Goal: Task Accomplishment & Management: Use online tool/utility

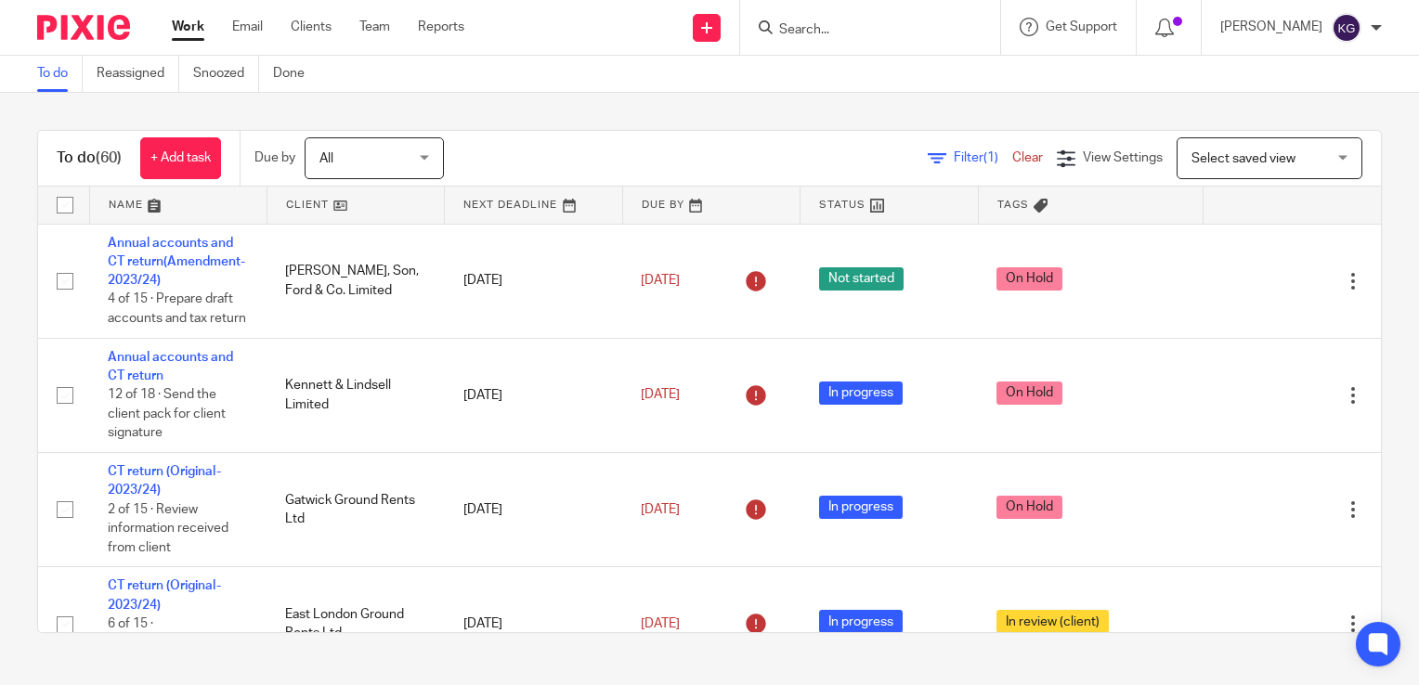
click at [828, 32] on input "Search" at bounding box center [860, 30] width 167 height 17
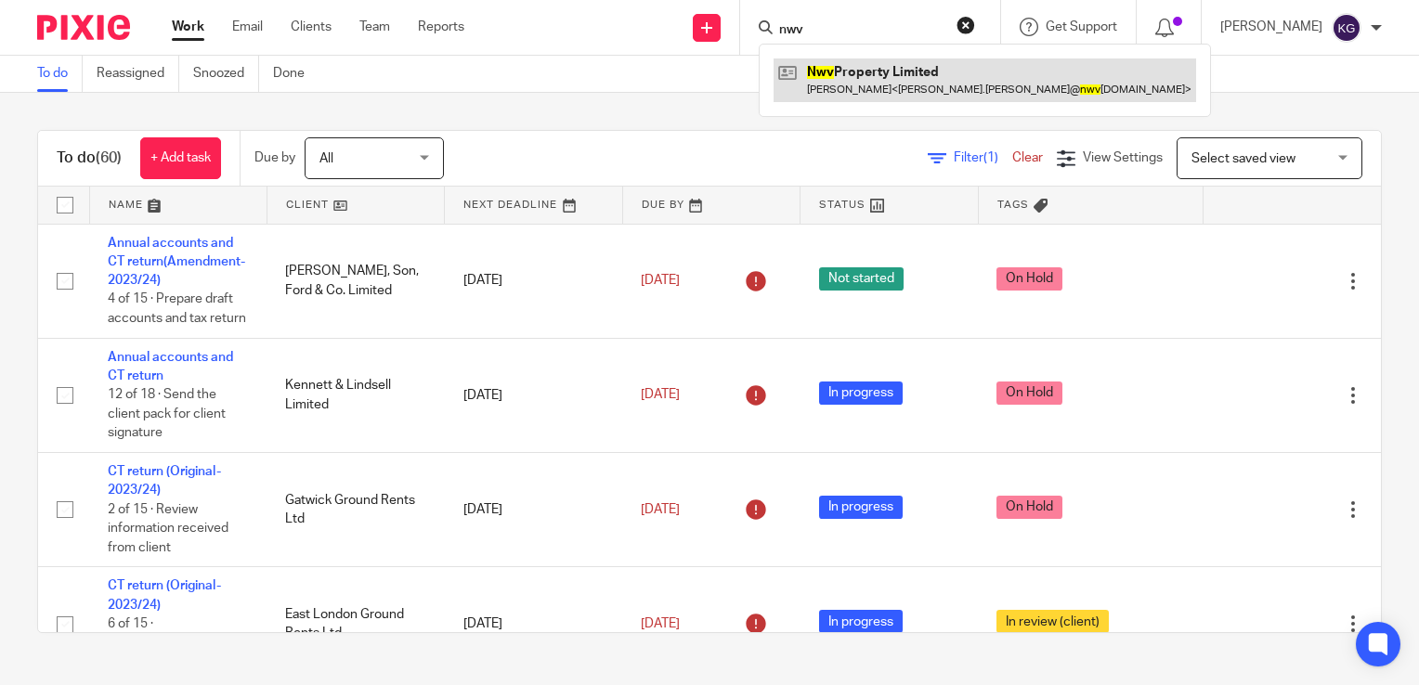
type input "nwv"
click at [910, 80] on link at bounding box center [985, 80] width 423 height 43
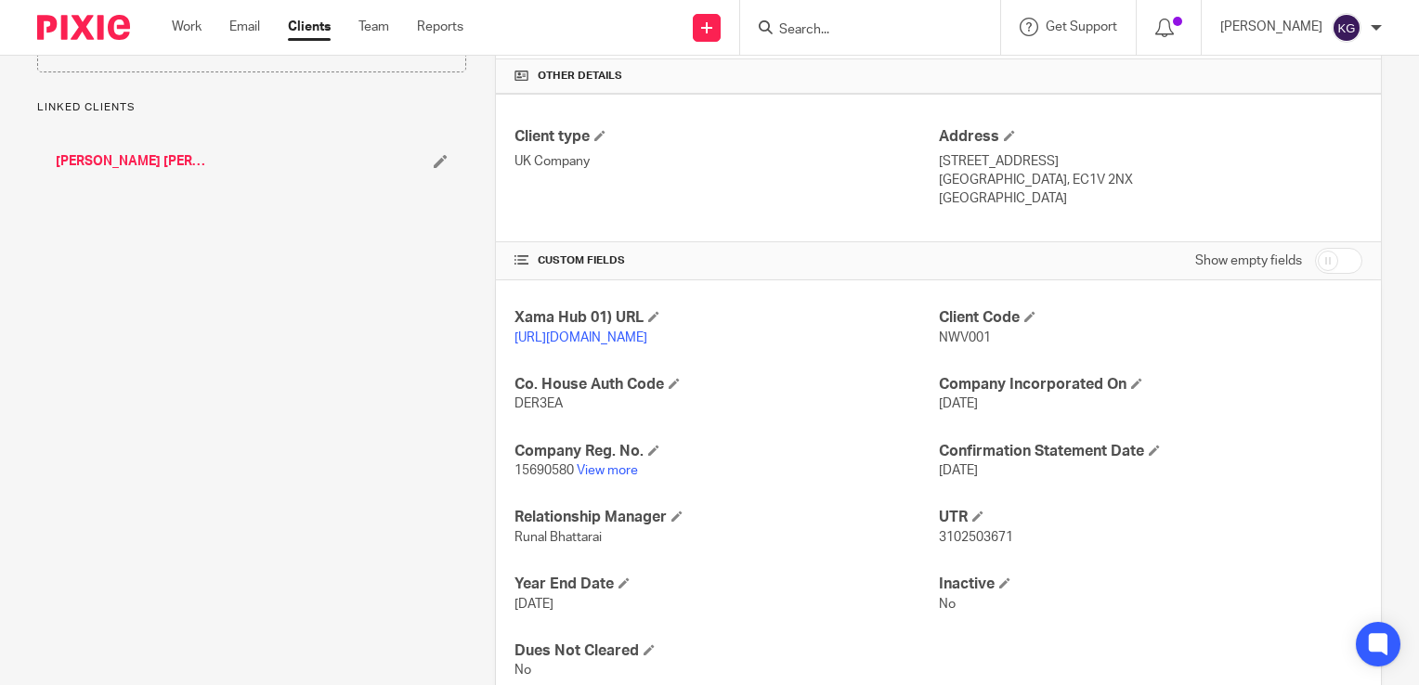
scroll to position [475, 0]
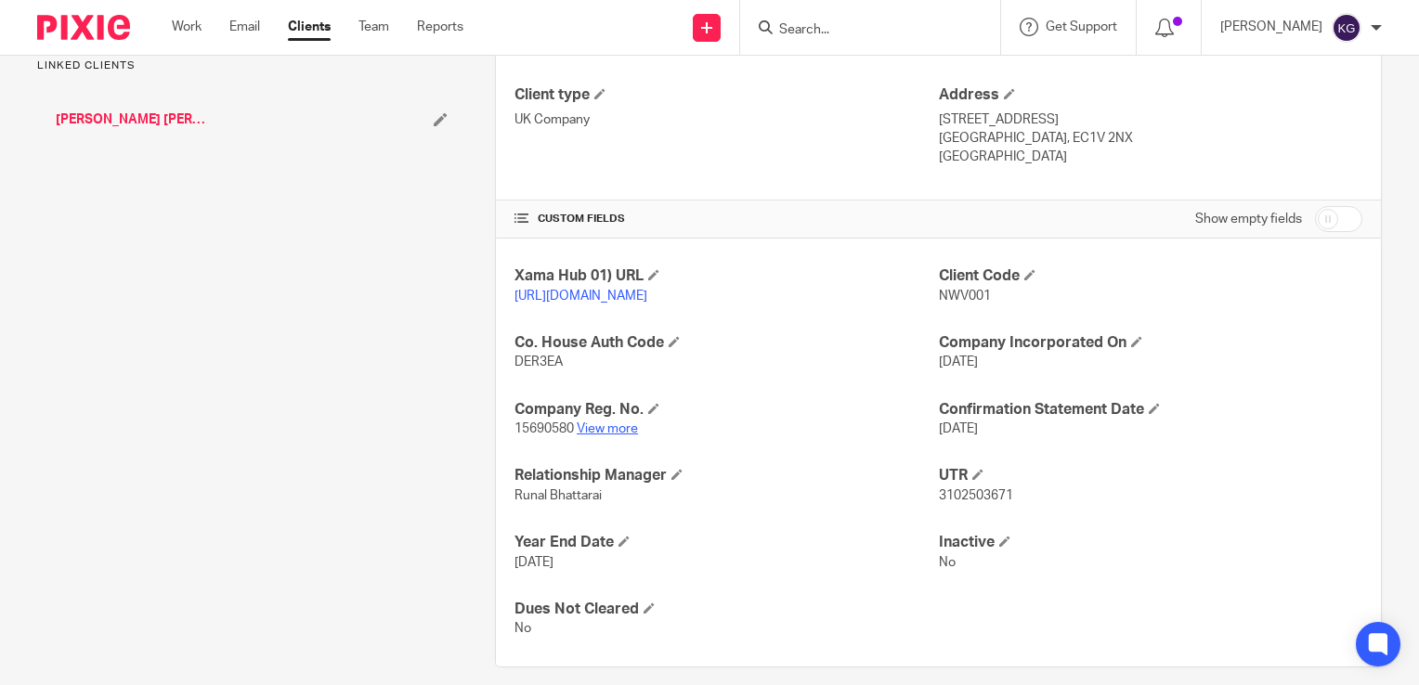
click at [600, 436] on link "View more" at bounding box center [607, 429] width 61 height 13
click at [819, 38] on form at bounding box center [876, 27] width 198 height 23
click at [827, 35] on input "Search" at bounding box center [860, 30] width 167 height 17
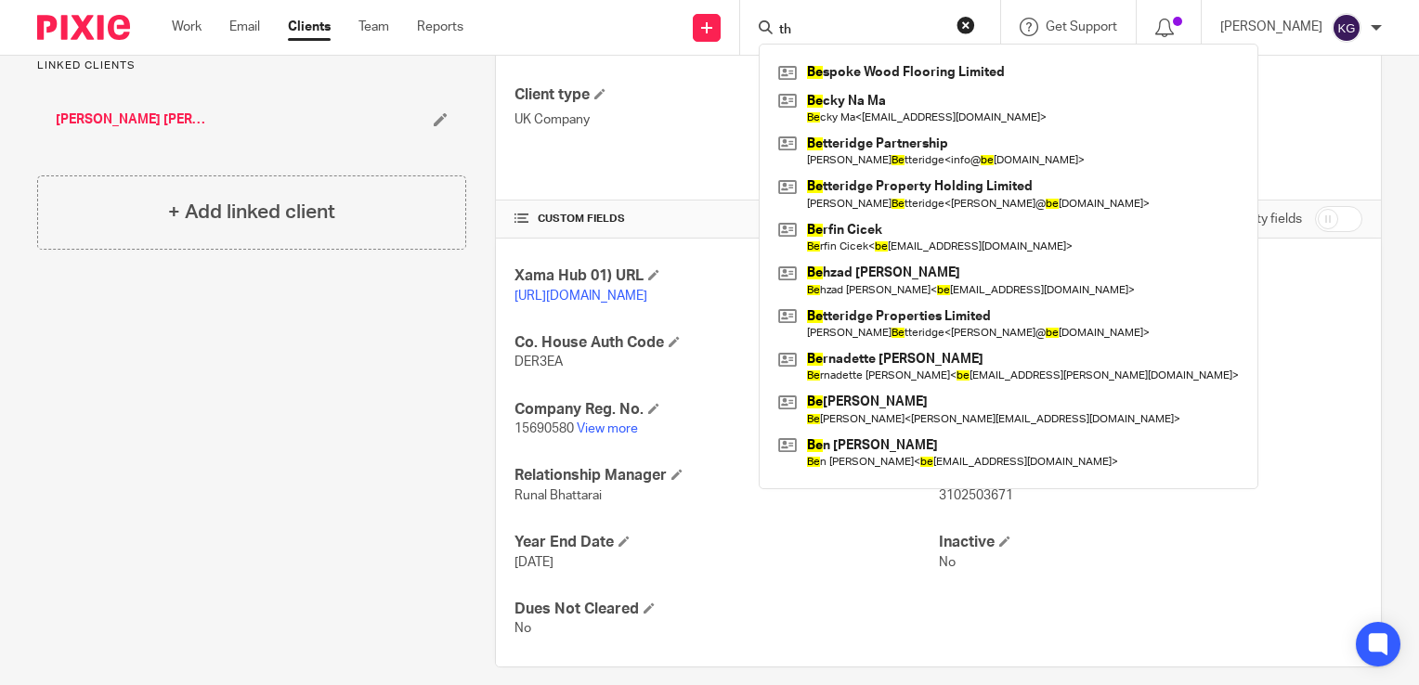
type input "t"
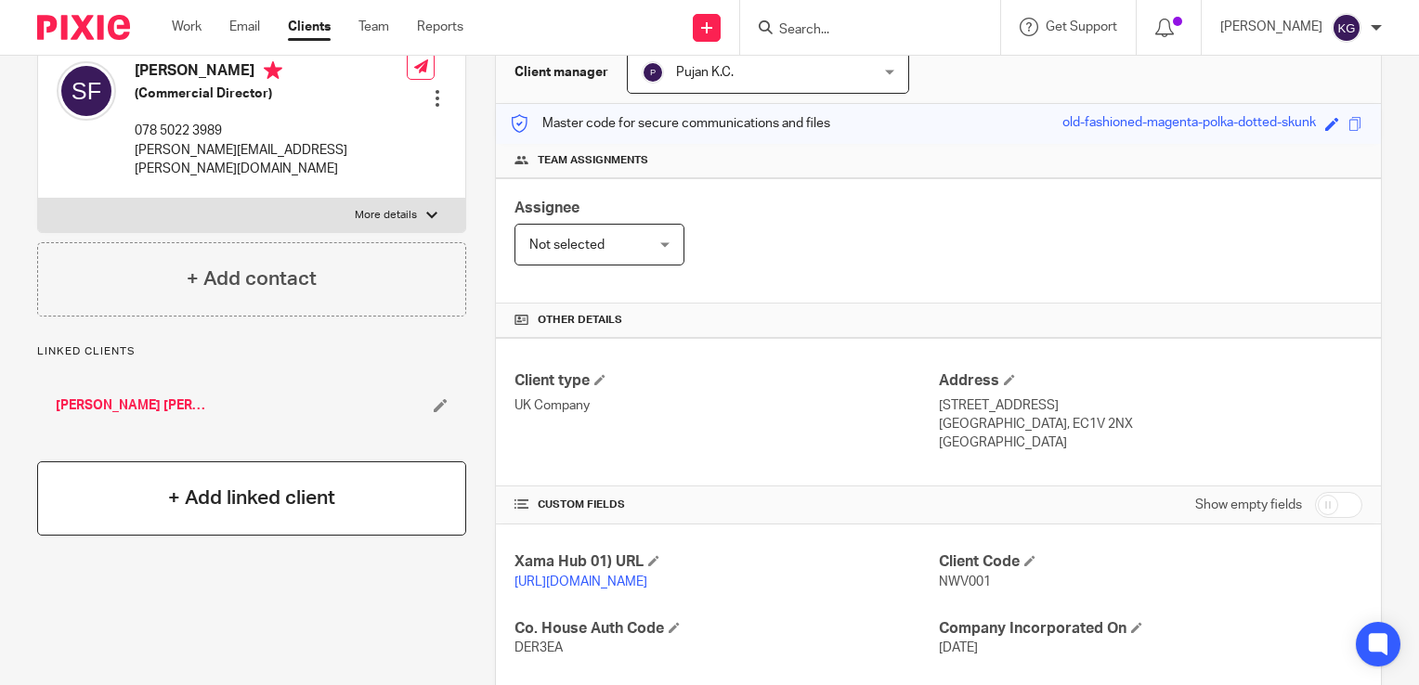
scroll to position [0, 0]
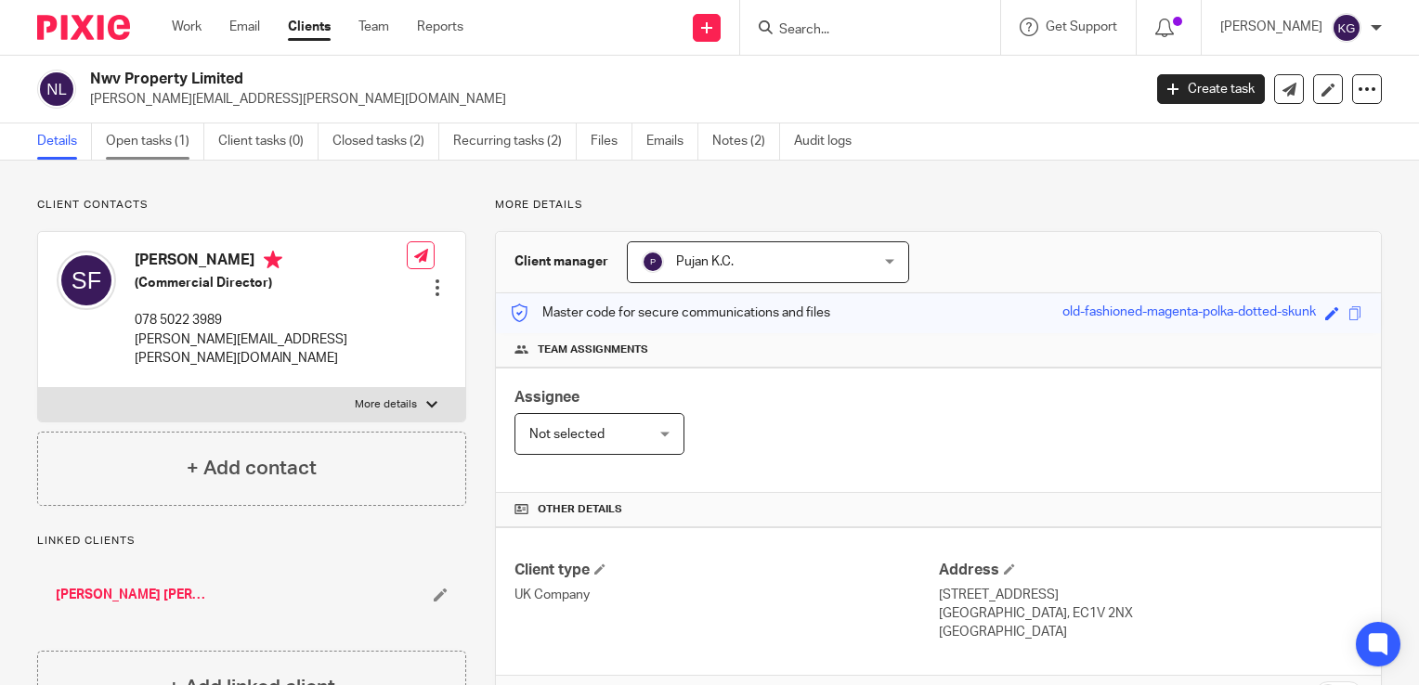
click at [148, 139] on link "Open tasks (1)" at bounding box center [155, 142] width 98 height 36
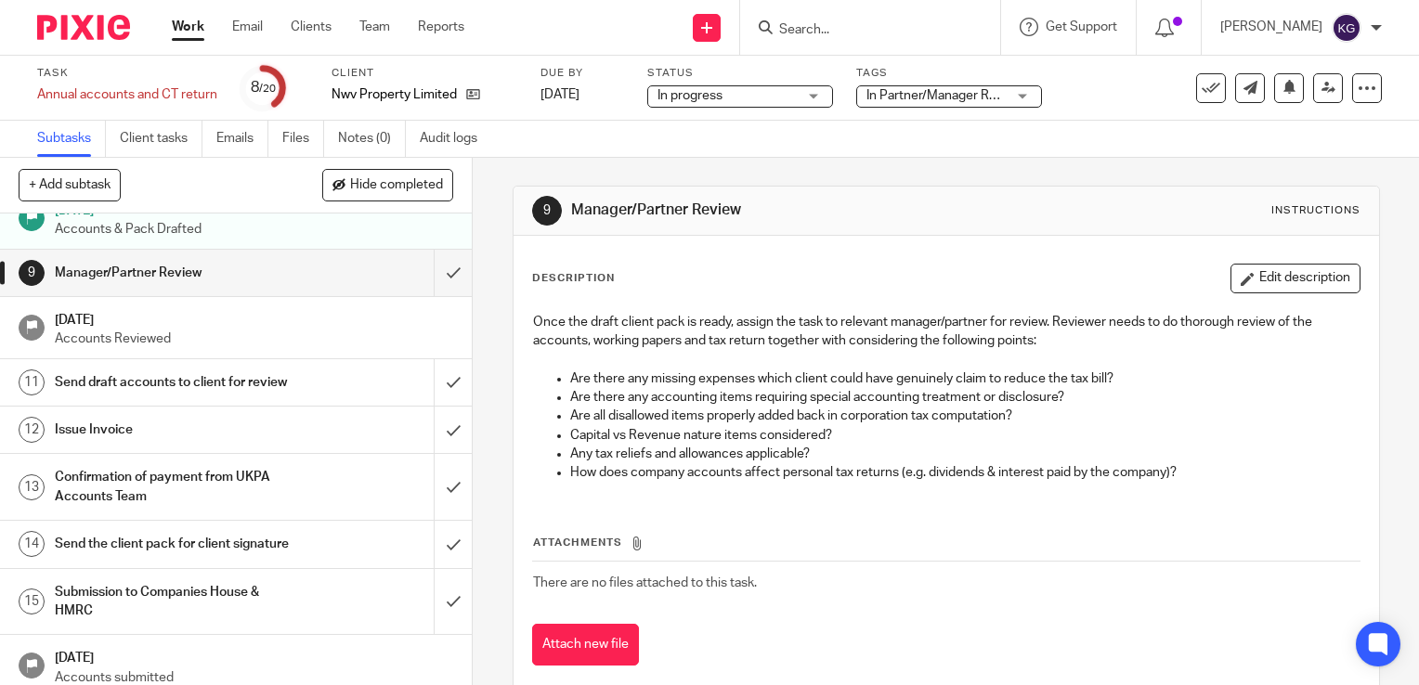
scroll to position [442, 0]
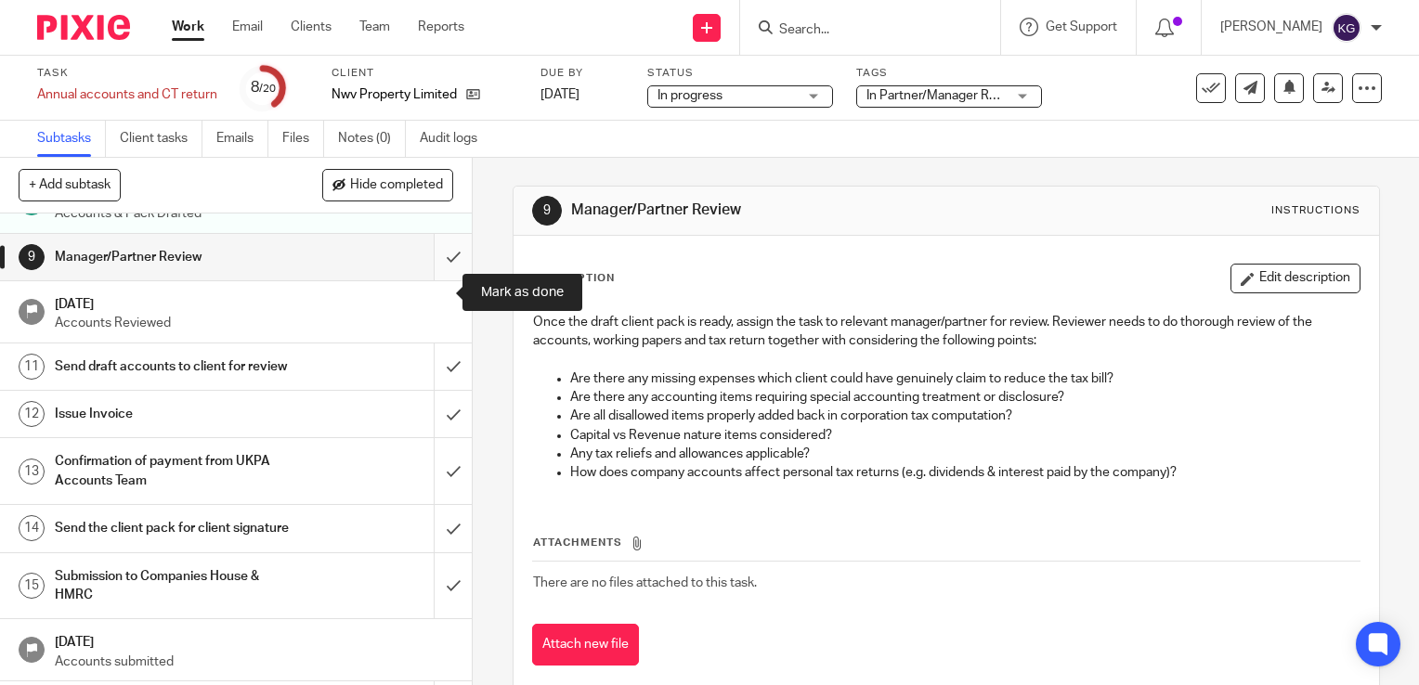
click at [435, 280] on input "submit" at bounding box center [236, 257] width 472 height 46
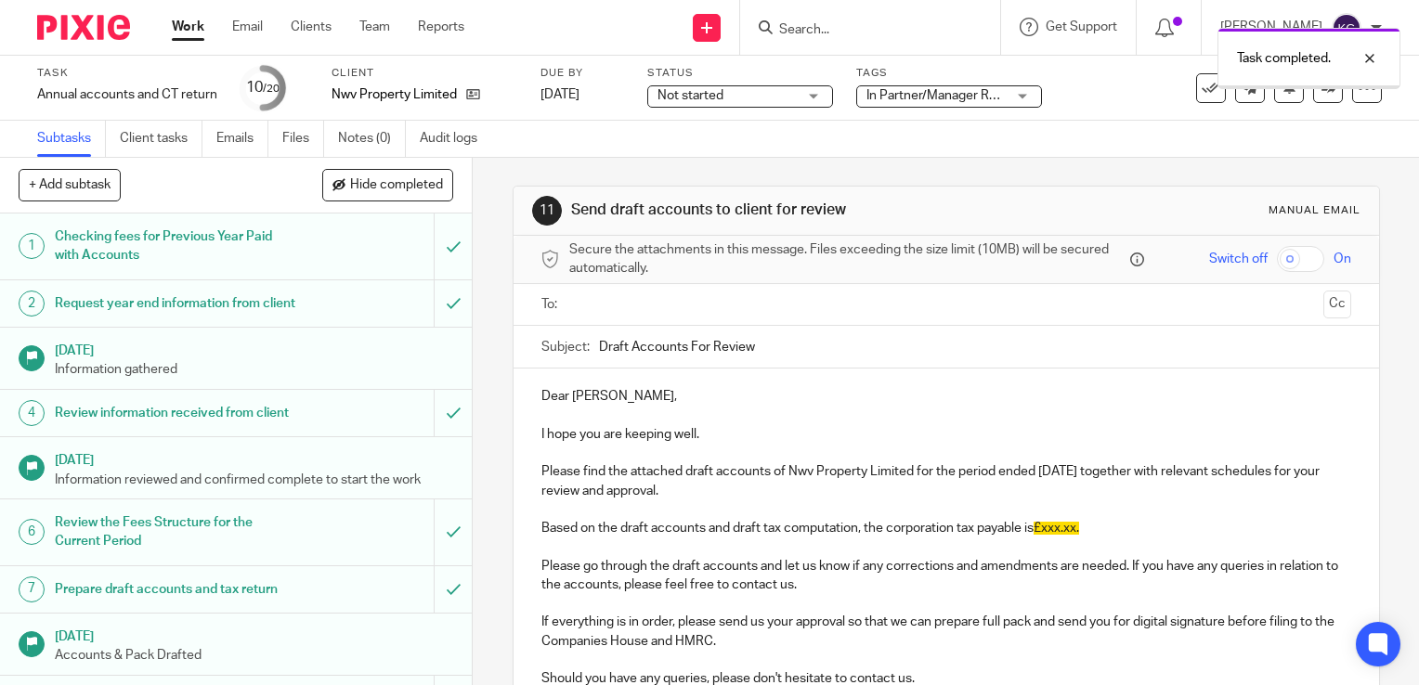
click at [977, 106] on div "In Partner/Manager Review" at bounding box center [949, 96] width 186 height 22
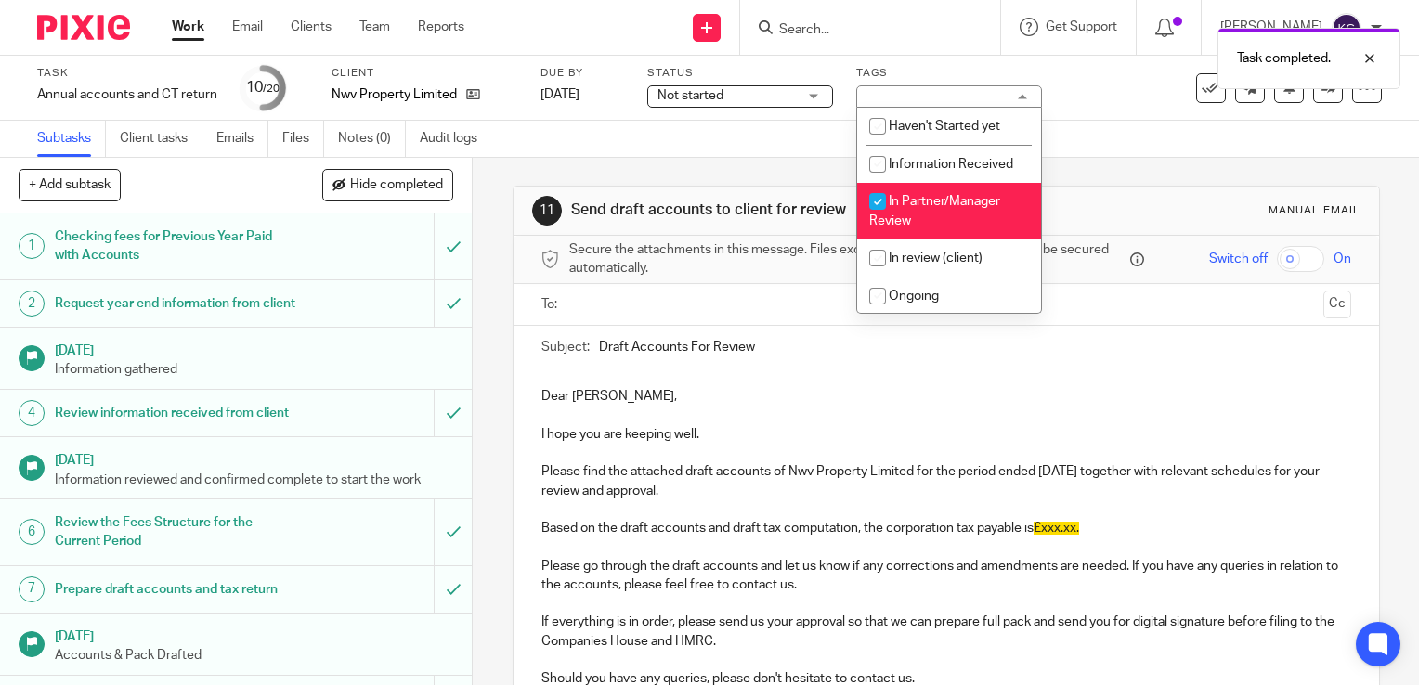
click at [917, 220] on li "In Partner/Manager Review" at bounding box center [949, 211] width 184 height 57
checkbox input "false"
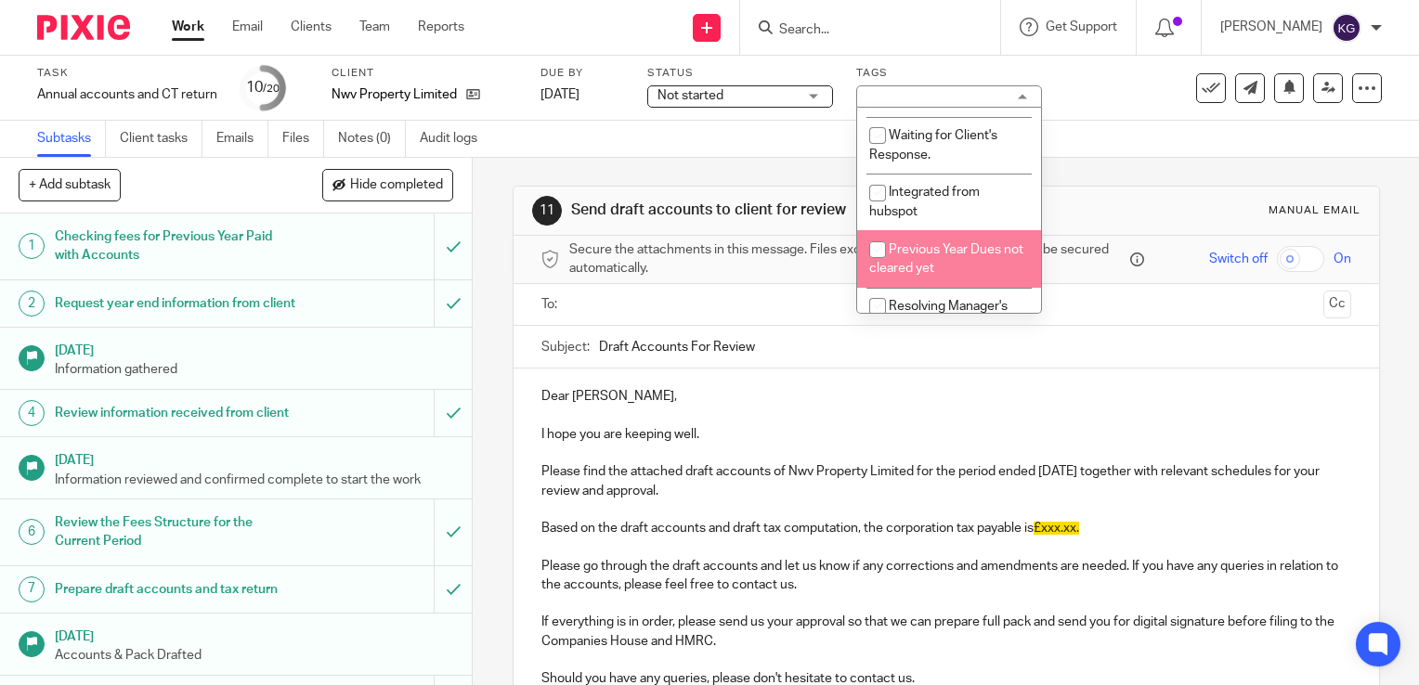
scroll to position [482, 0]
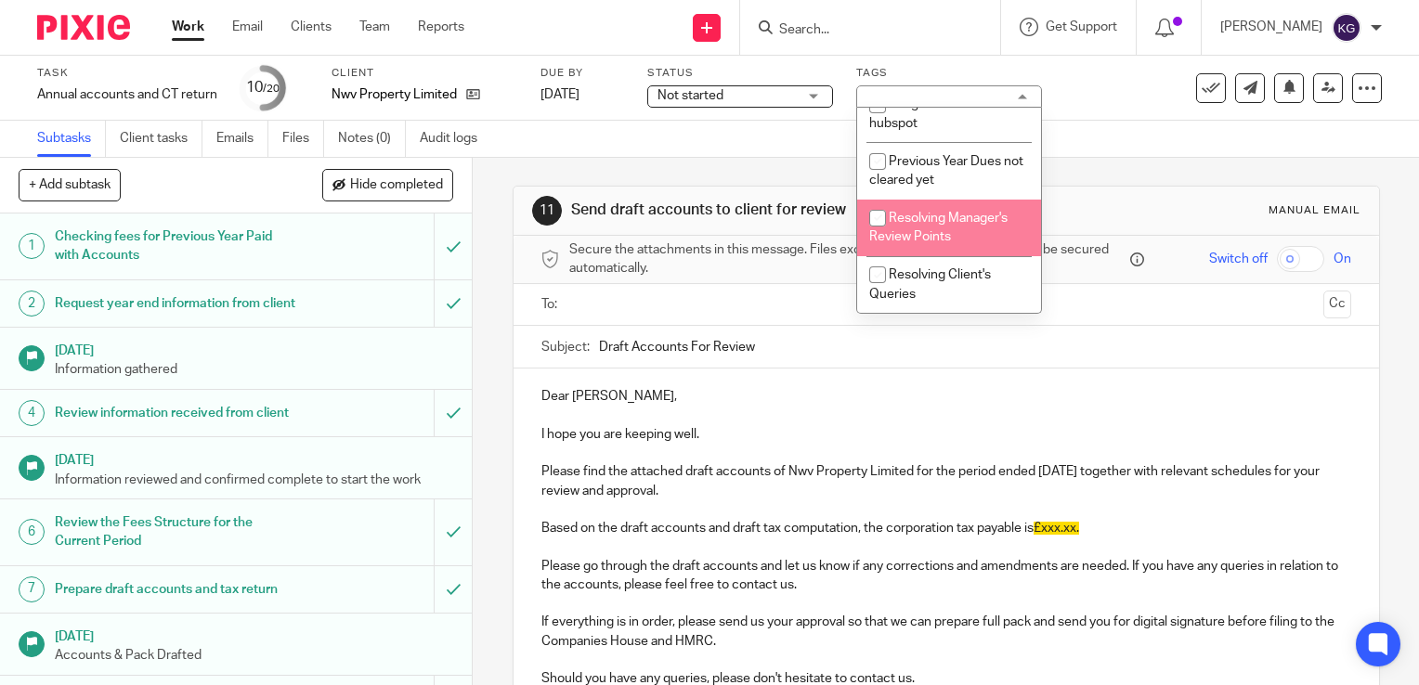
click at [933, 229] on span "Resolving Manager's Review Points" at bounding box center [938, 228] width 138 height 33
checkbox input "true"
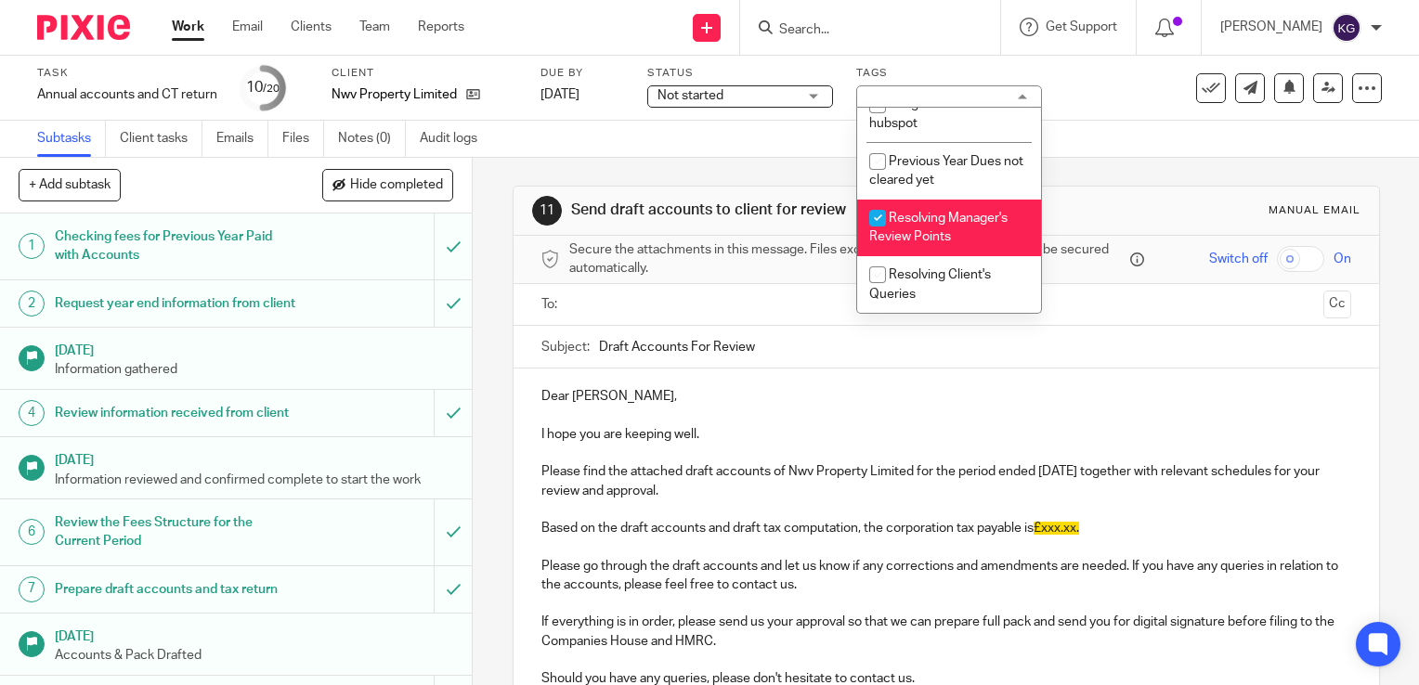
click at [1136, 154] on div "Subtasks Client tasks Emails Files Notes (0) Audit logs" at bounding box center [709, 139] width 1419 height 37
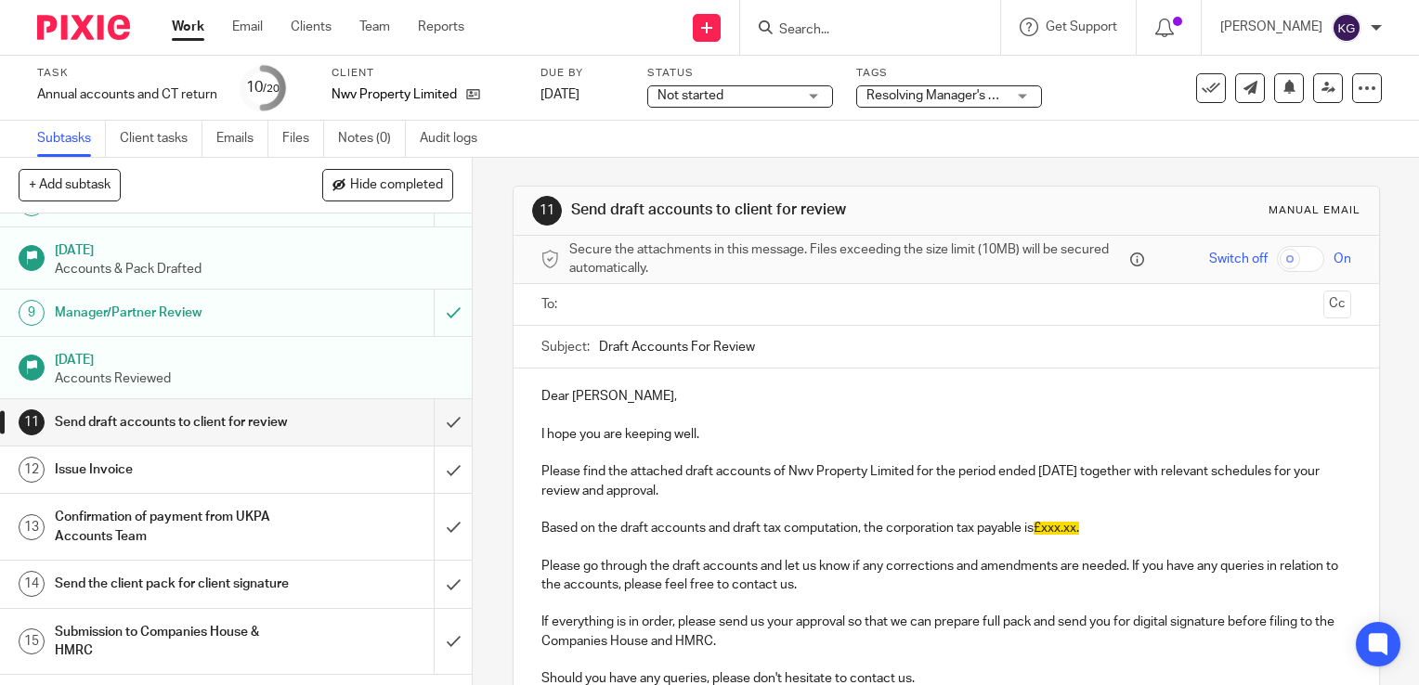
scroll to position [386, 0]
click at [1319, 97] on link at bounding box center [1328, 88] width 30 height 30
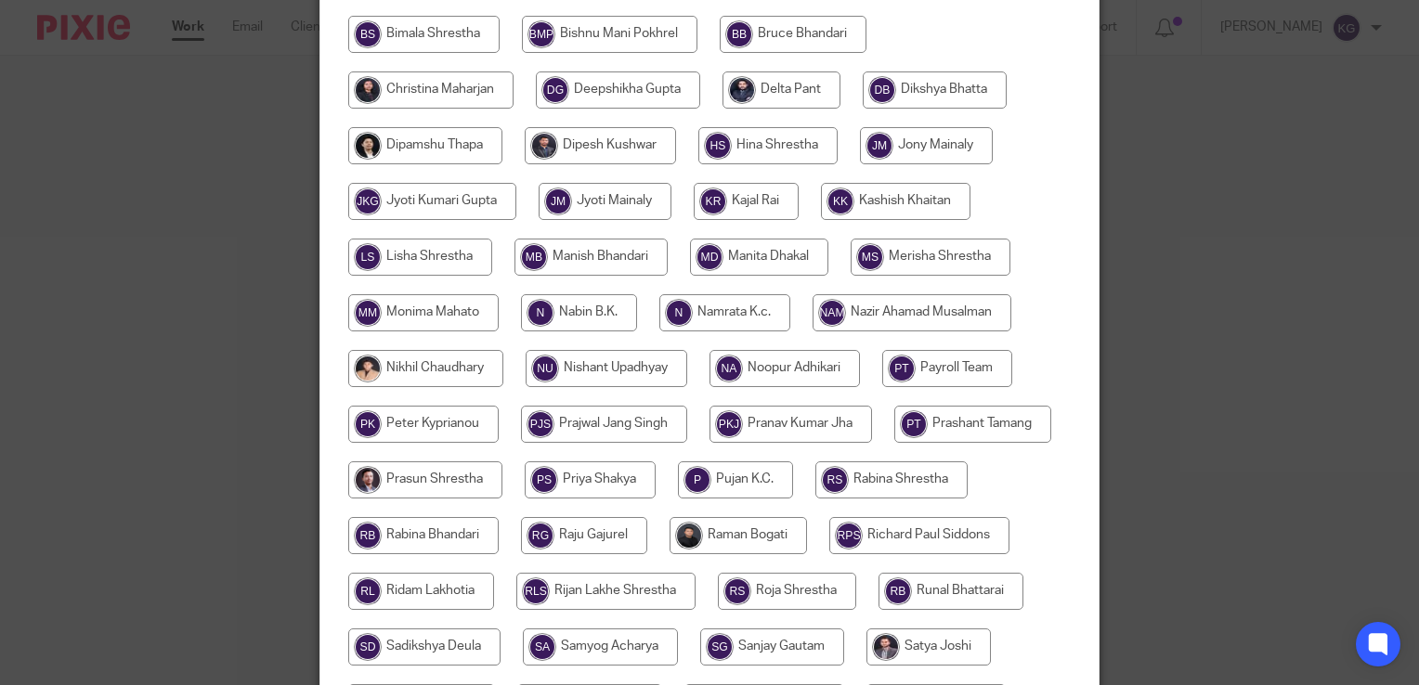
scroll to position [601, 0]
click at [793, 492] on input "radio" at bounding box center [735, 479] width 115 height 37
radio input "true"
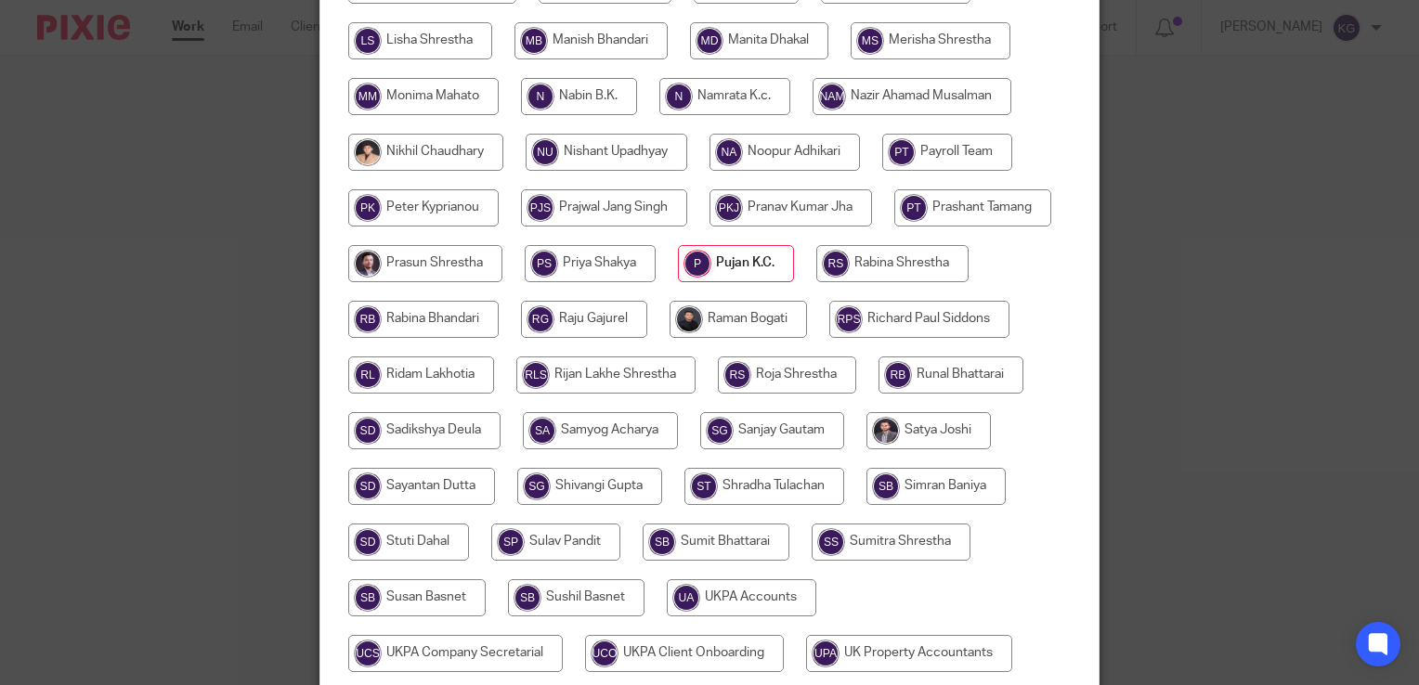
scroll to position [1043, 0]
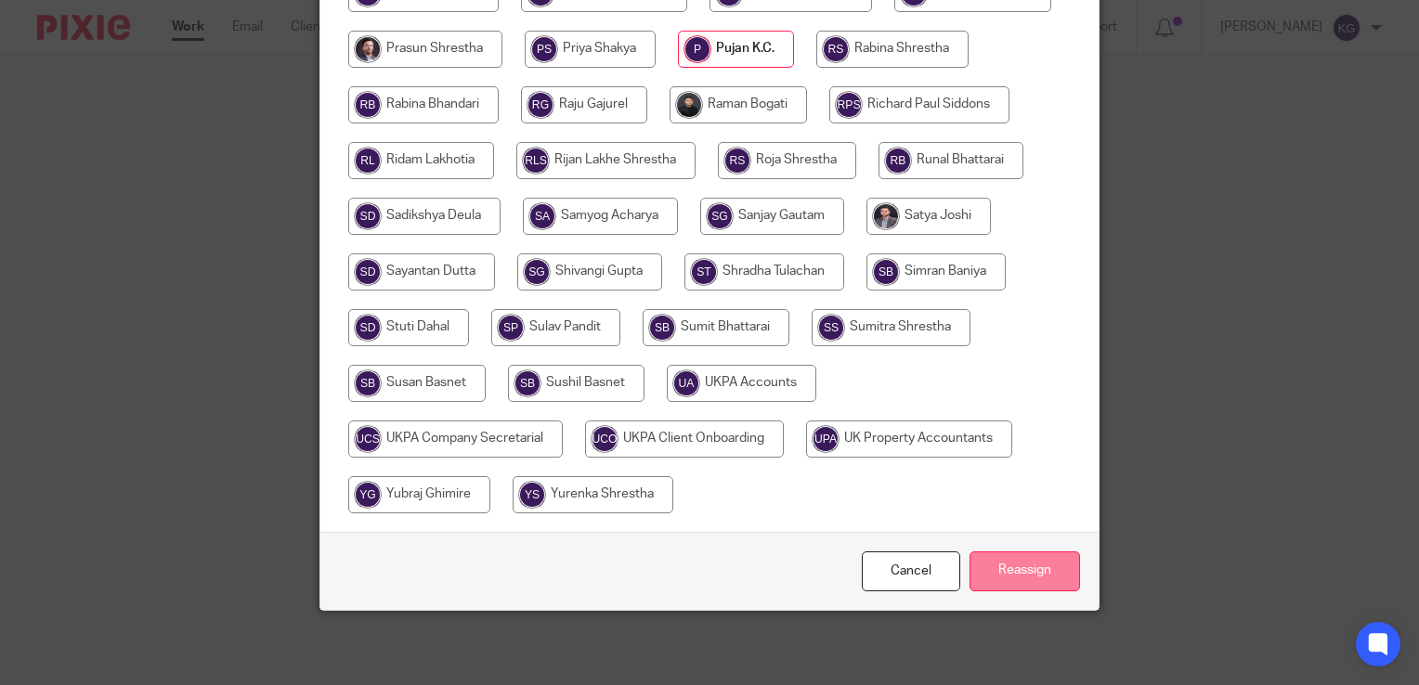
click at [1040, 563] on input "Reassign" at bounding box center [1025, 572] width 111 height 40
